Goal: Check status

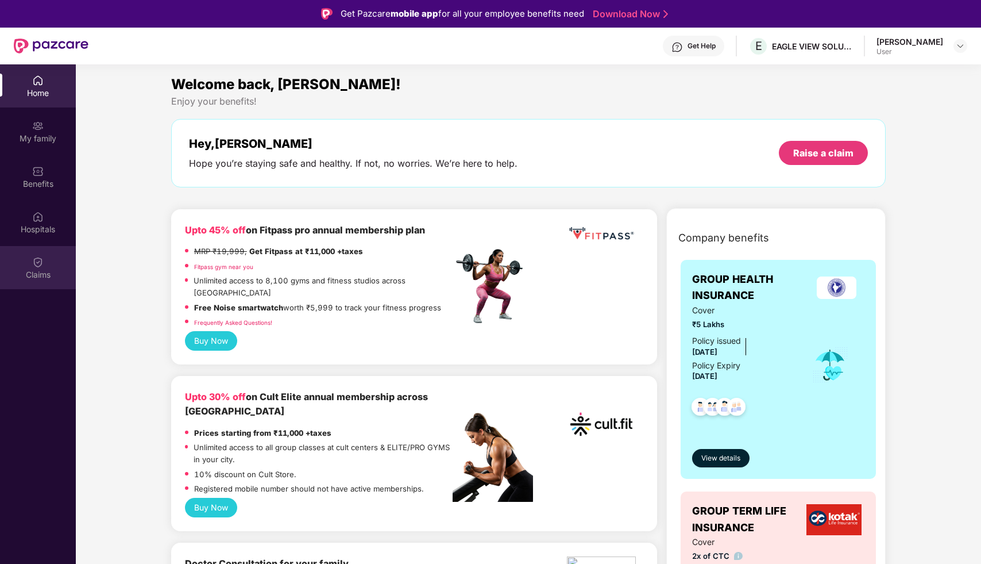
click at [42, 267] on div "Claims" at bounding box center [38, 267] width 76 height 43
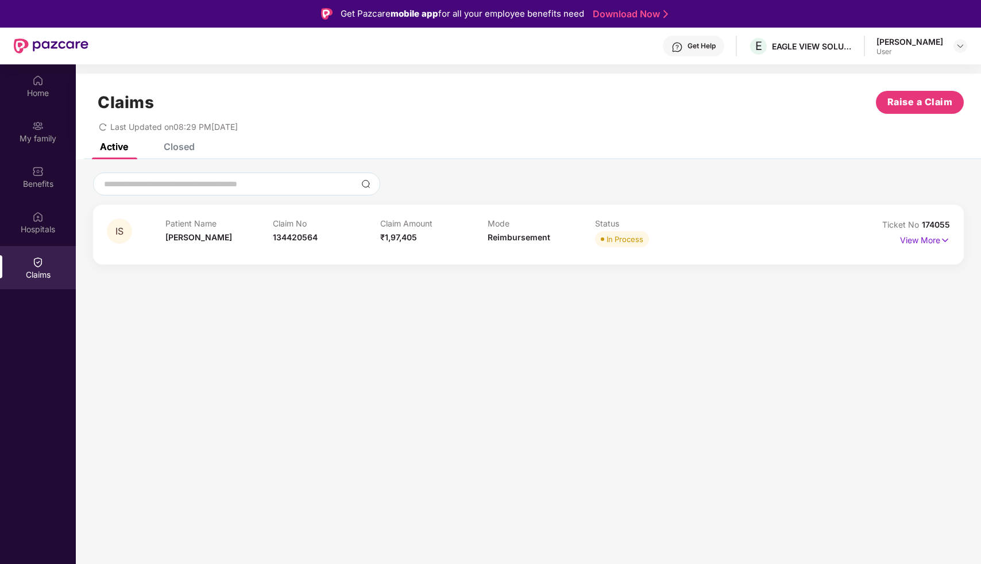
click at [537, 299] on section "Claims Raise a Claim Last Updated on 08:29 PM, 29 Sep 2025 Active Closed IS Pat…" at bounding box center [529, 346] width 906 height 564
click at [943, 237] on img at bounding box center [946, 240] width 10 height 13
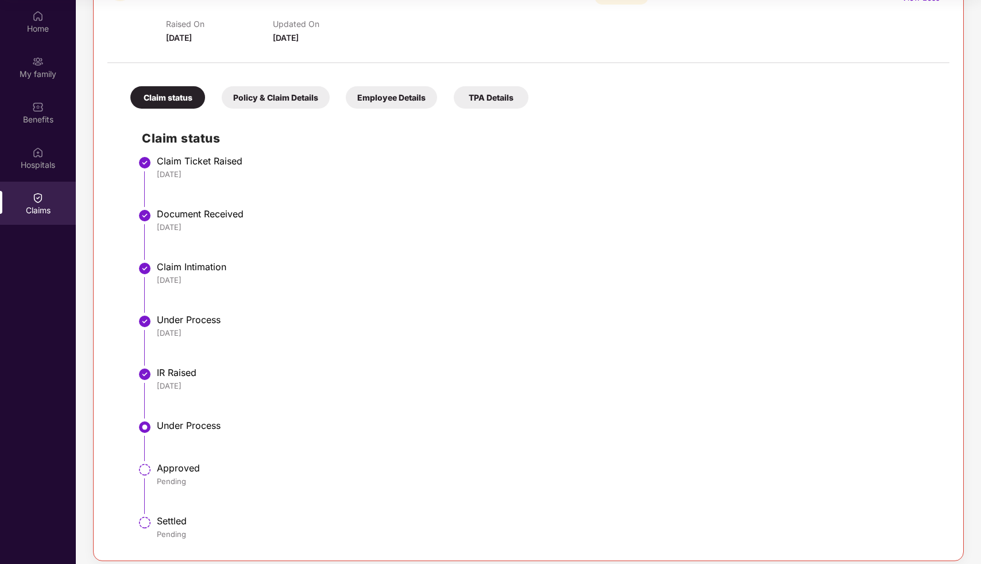
scroll to position [187, 0]
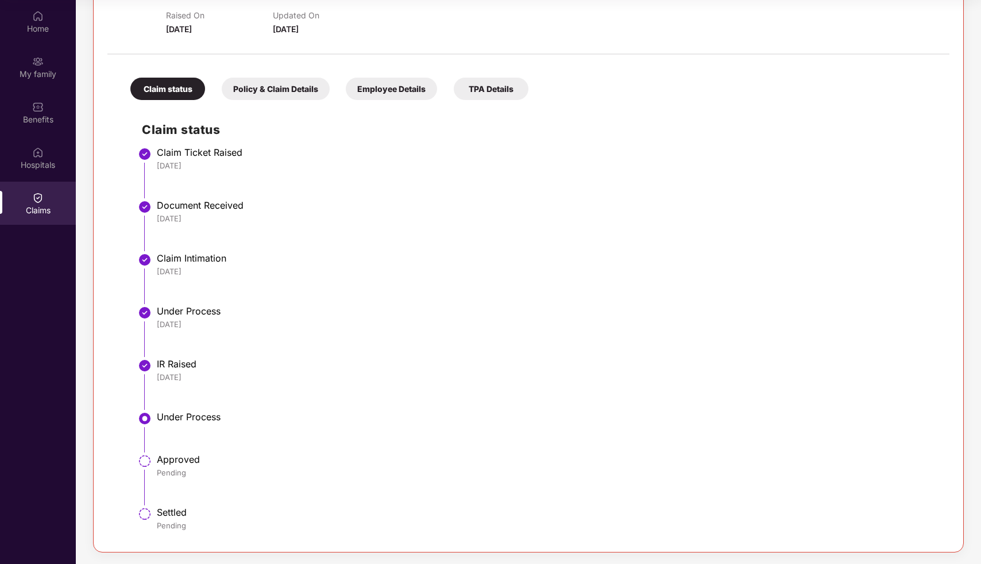
click at [340, 316] on div "Under Process" at bounding box center [547, 310] width 781 height 11
click at [304, 83] on div "Policy & Claim Details" at bounding box center [276, 89] width 108 height 22
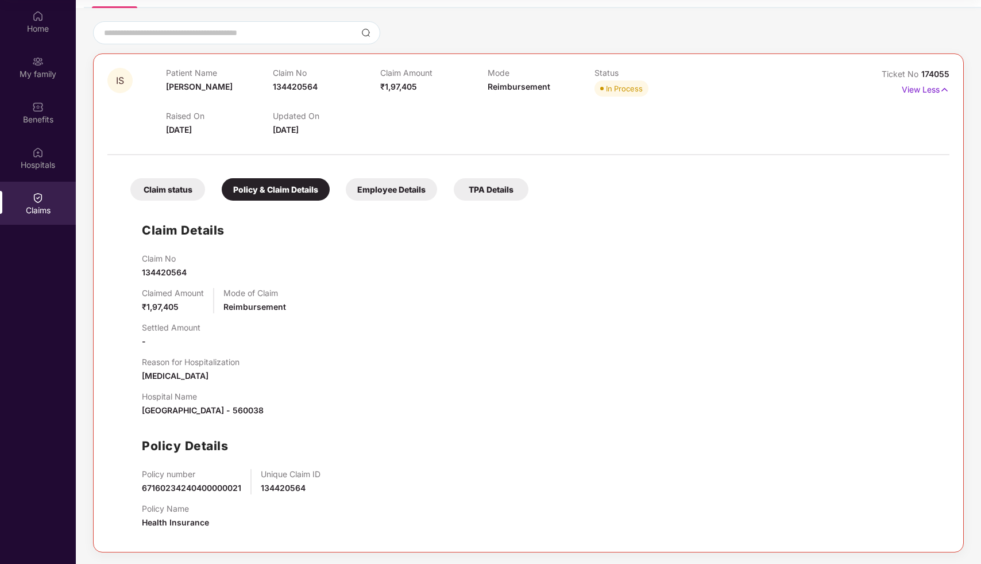
click at [383, 184] on div "Employee Details" at bounding box center [391, 189] width 91 height 22
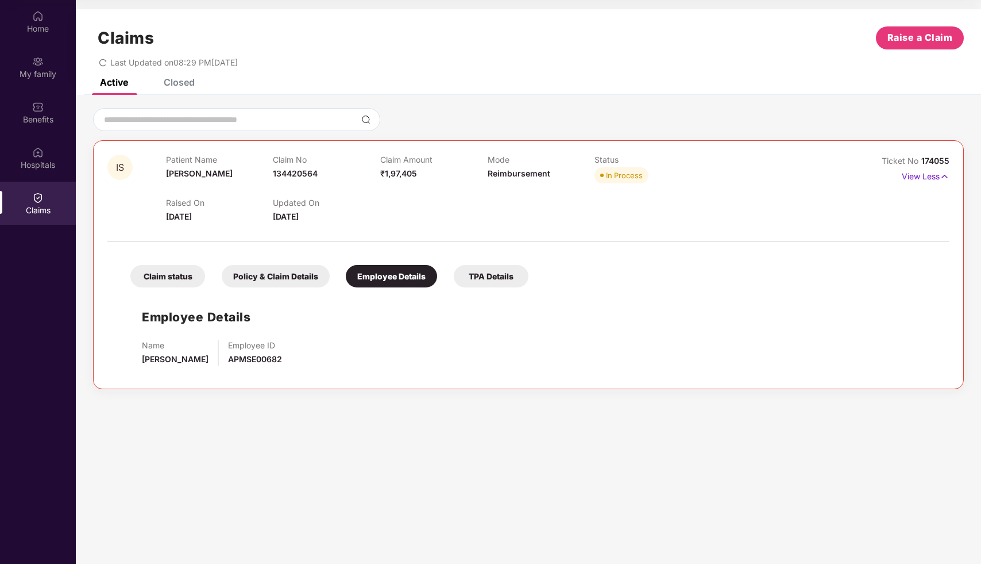
scroll to position [0, 0]
click at [499, 278] on div "TPA Details" at bounding box center [491, 276] width 75 height 22
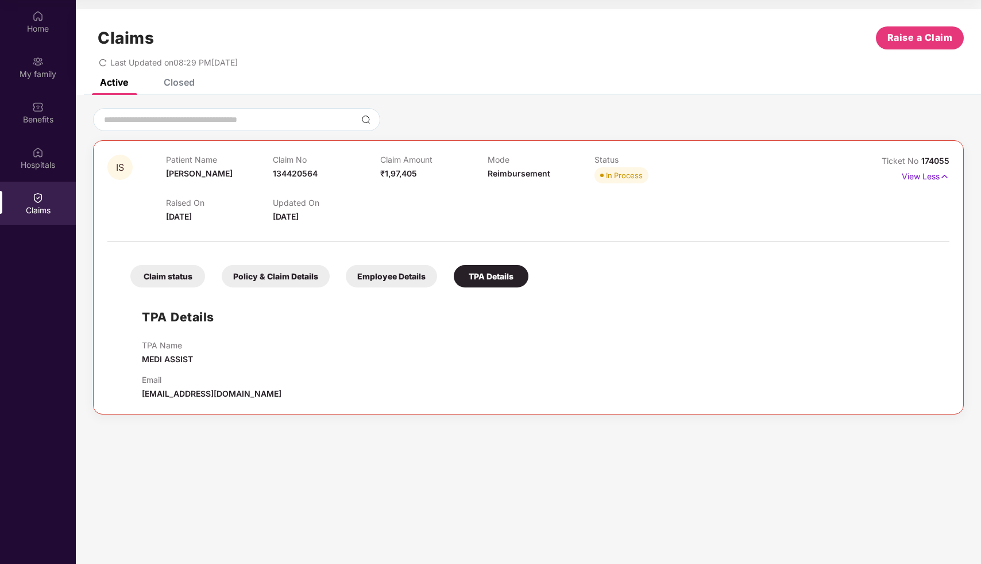
click at [179, 279] on div "Claim status" at bounding box center [167, 276] width 75 height 22
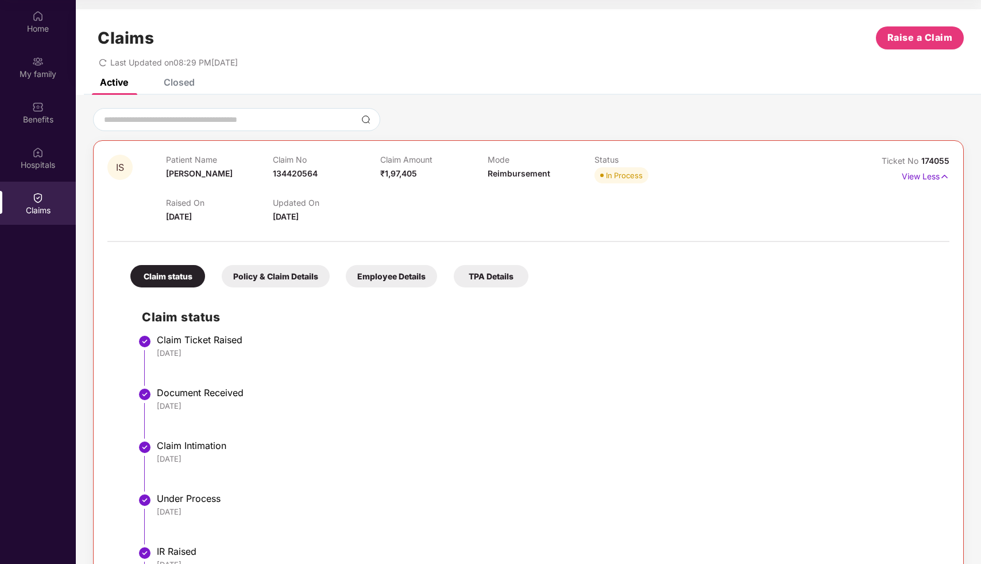
click at [443, 462] on div "15 Sep 2025" at bounding box center [547, 458] width 781 height 10
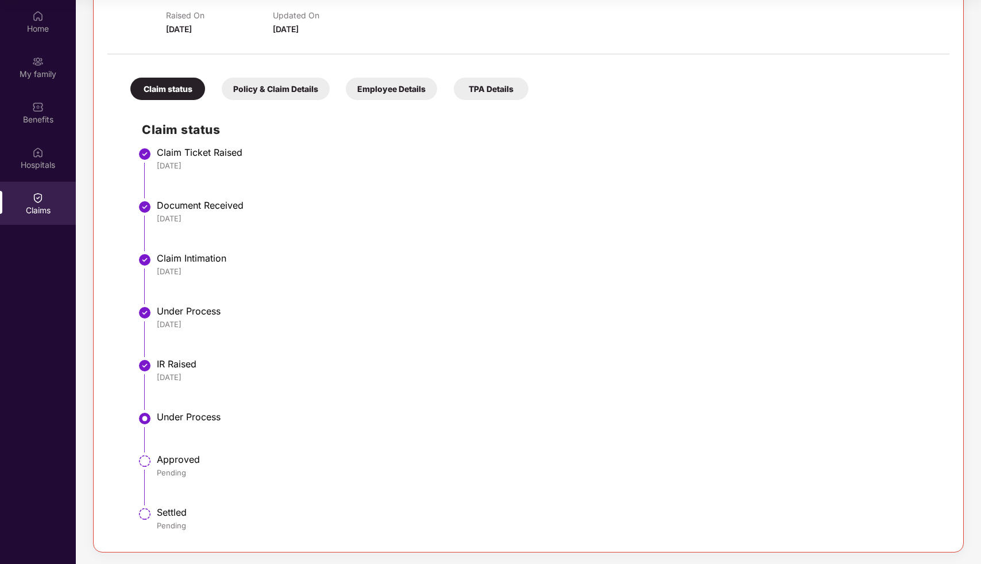
click at [458, 460] on div "Approved" at bounding box center [547, 458] width 781 height 11
click at [723, 87] on div "Claim status Policy & Claim Details Employee Details TPA Details Claim status C…" at bounding box center [528, 298] width 842 height 477
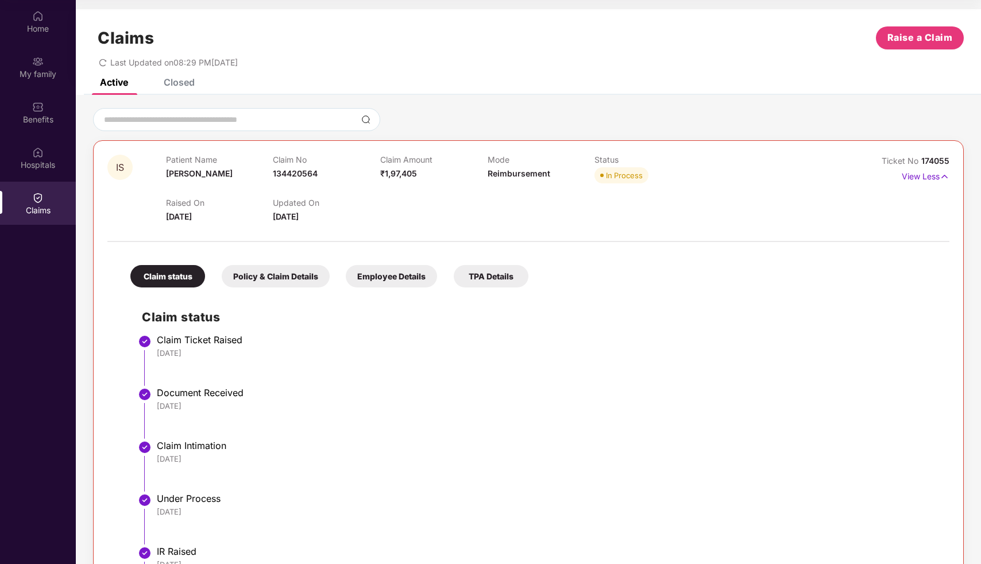
scroll to position [0, 0]
